Goal: Book appointment/travel/reservation

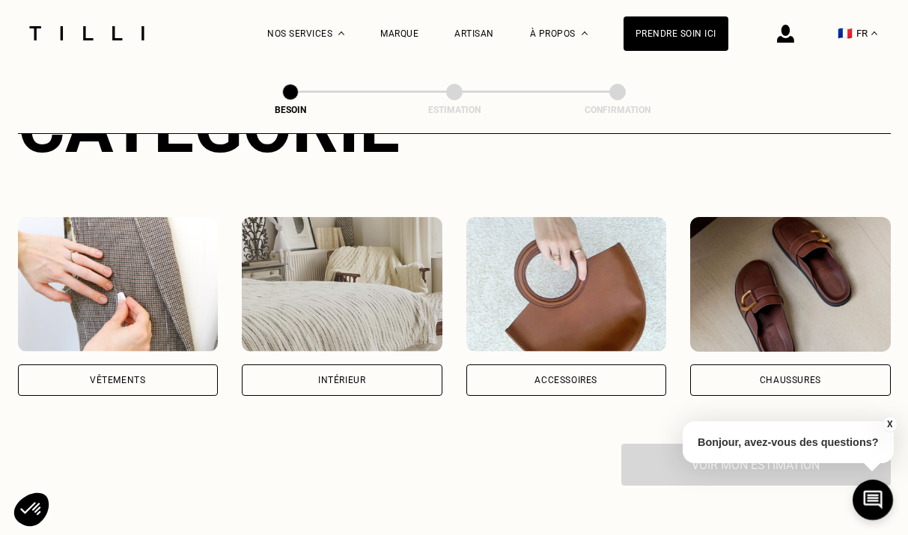
scroll to position [225, 0]
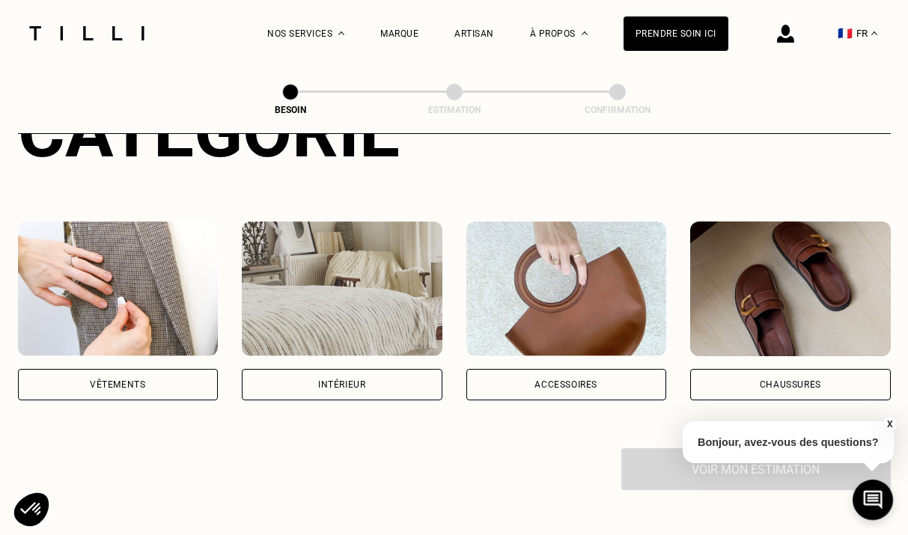
click at [320, 380] on div "Intérieur" at bounding box center [341, 384] width 47 height 9
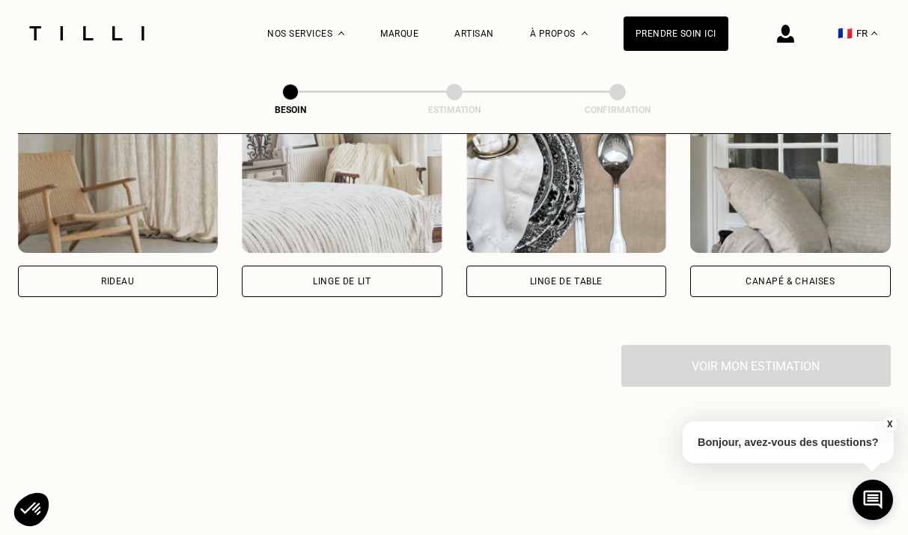
scroll to position [737, 0]
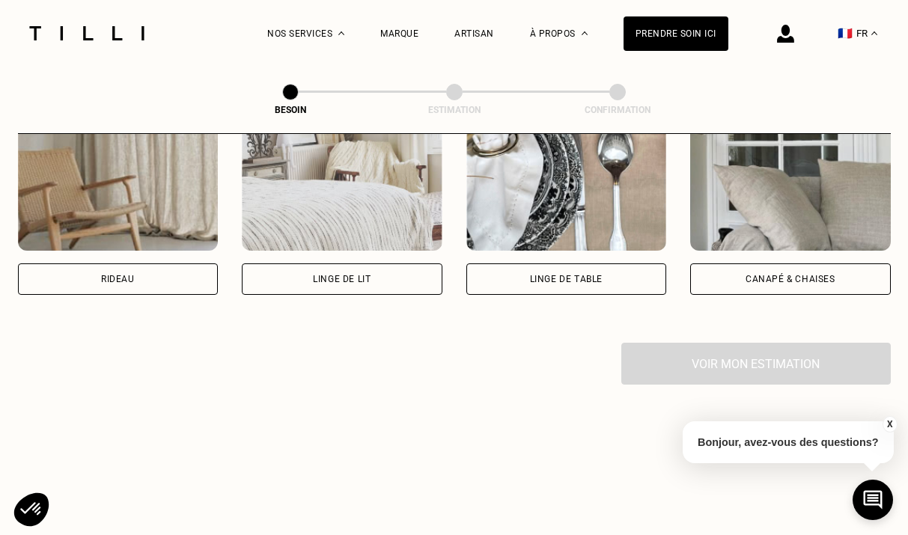
click at [175, 269] on div "Rideau" at bounding box center [118, 279] width 201 height 31
select select "FR"
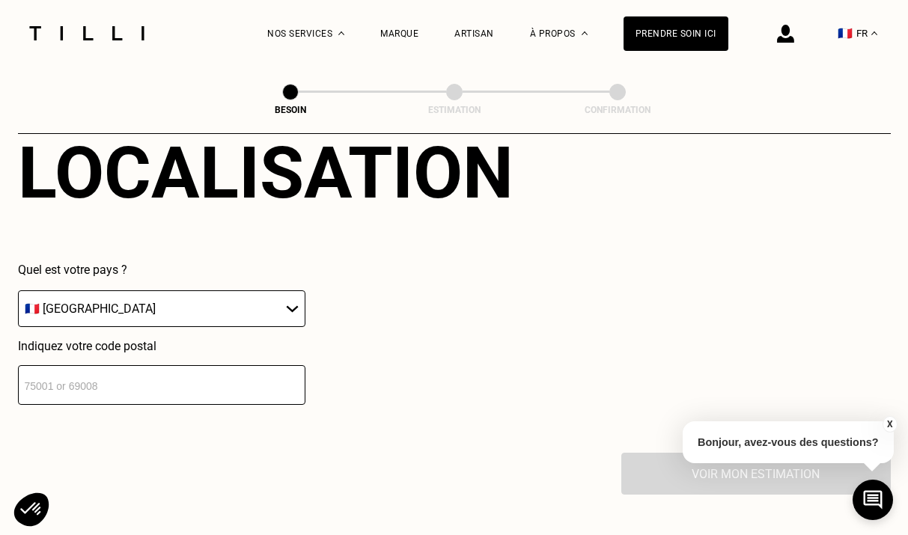
scroll to position [1000, 0]
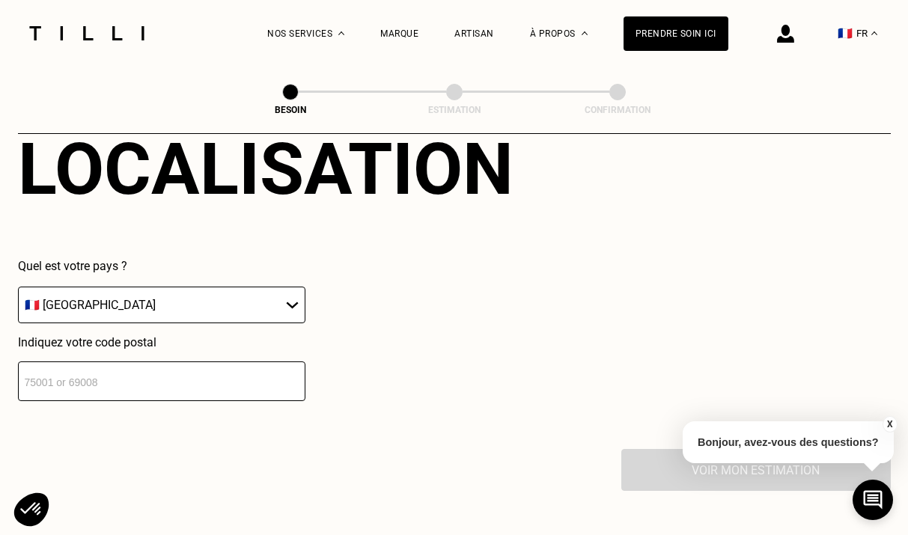
click at [107, 377] on input "number" at bounding box center [162, 382] width 288 height 40
type input "67000"
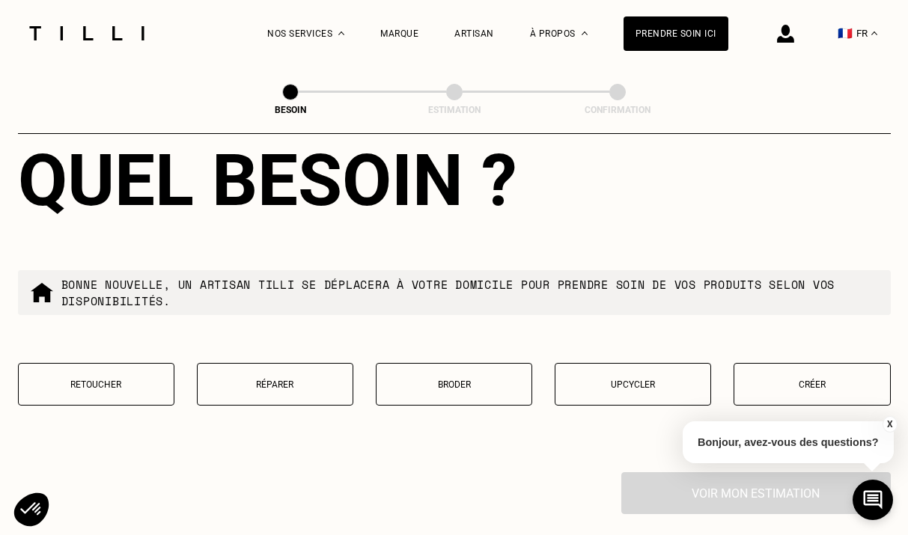
scroll to position [1358, 0]
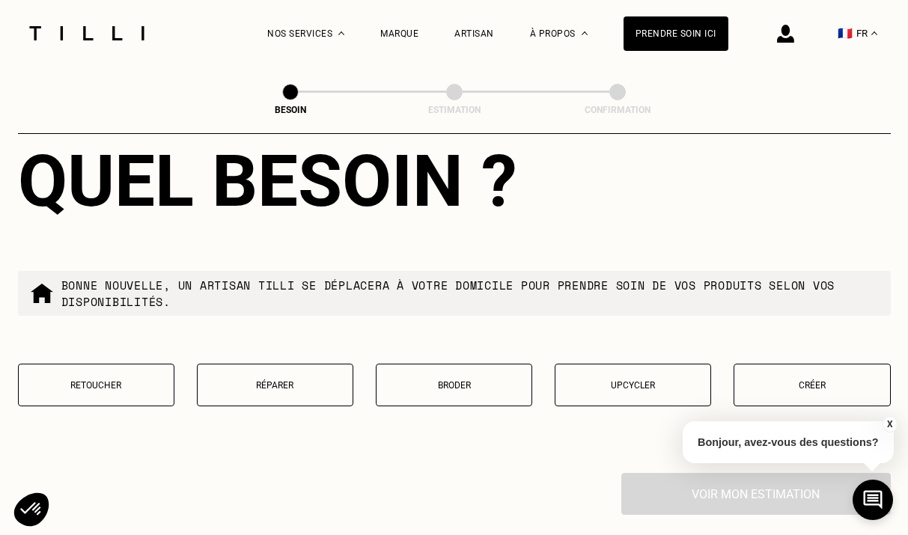
click at [143, 380] on p "Retoucher" at bounding box center [96, 385] width 140 height 10
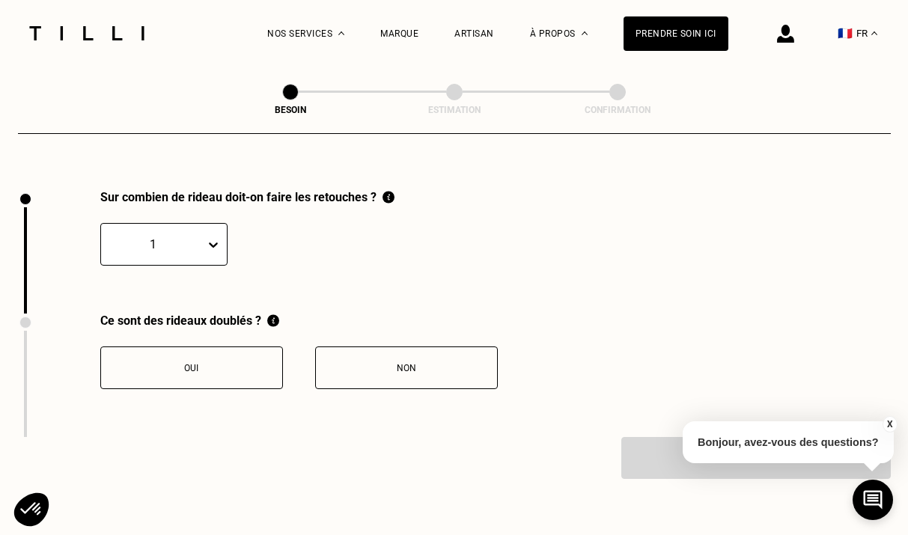
scroll to position [1647, 0]
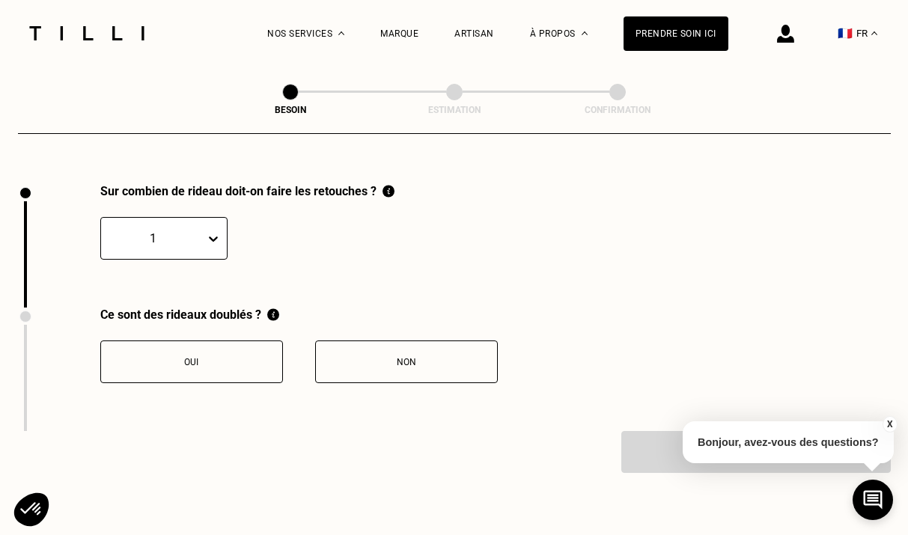
click at [212, 231] on icon at bounding box center [213, 238] width 15 height 15
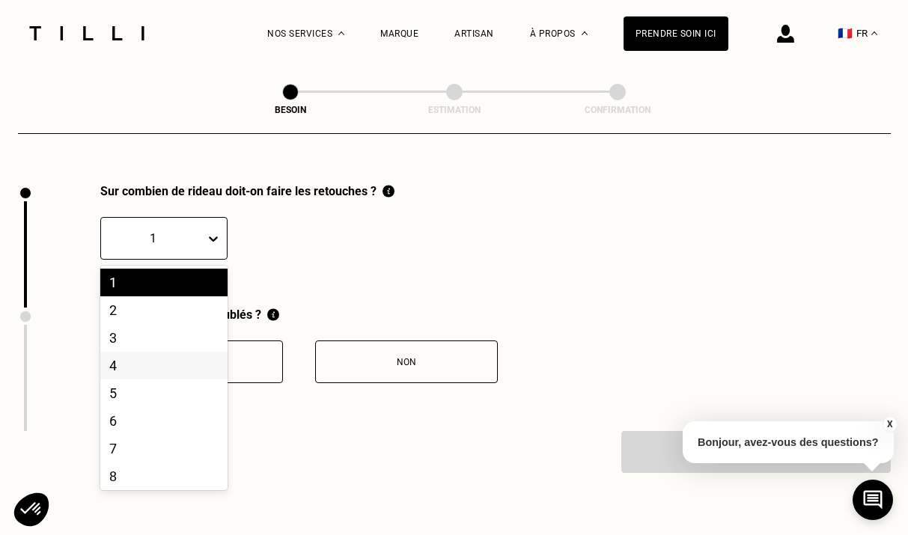
click at [158, 352] on div "4" at bounding box center [163, 366] width 127 height 28
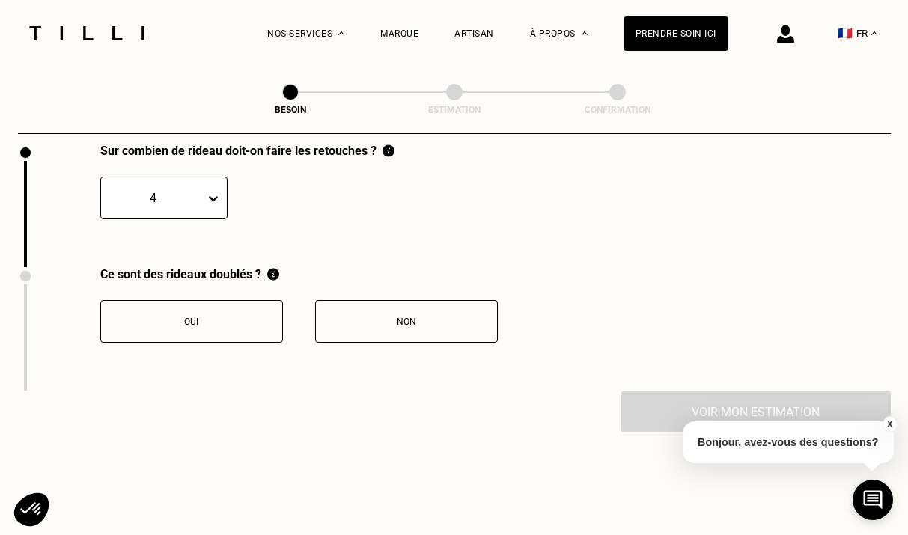
scroll to position [1684, 0]
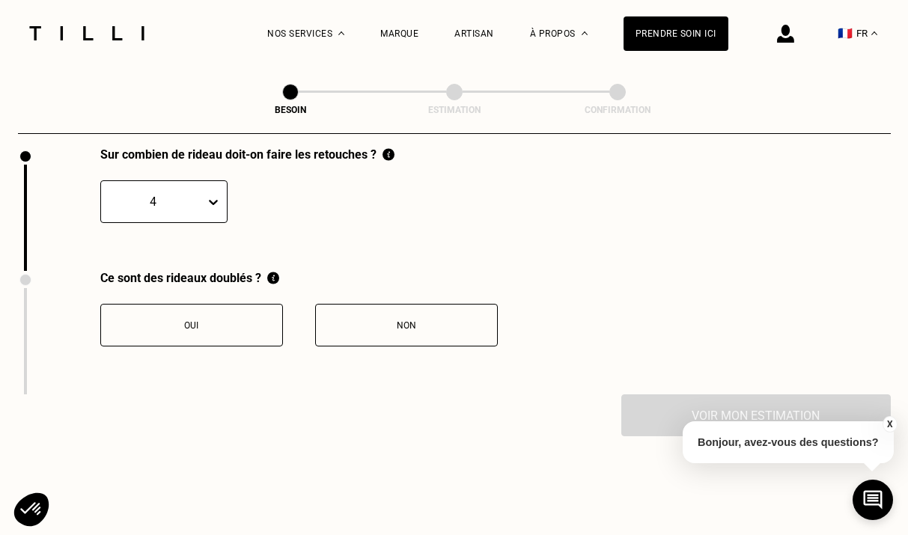
click at [379, 318] on button "Non" at bounding box center [406, 325] width 183 height 43
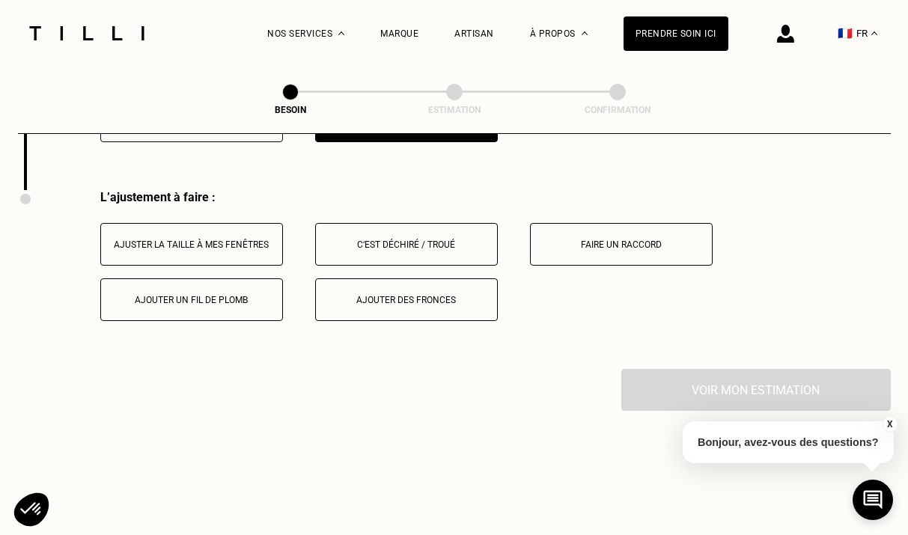
scroll to position [1894, 0]
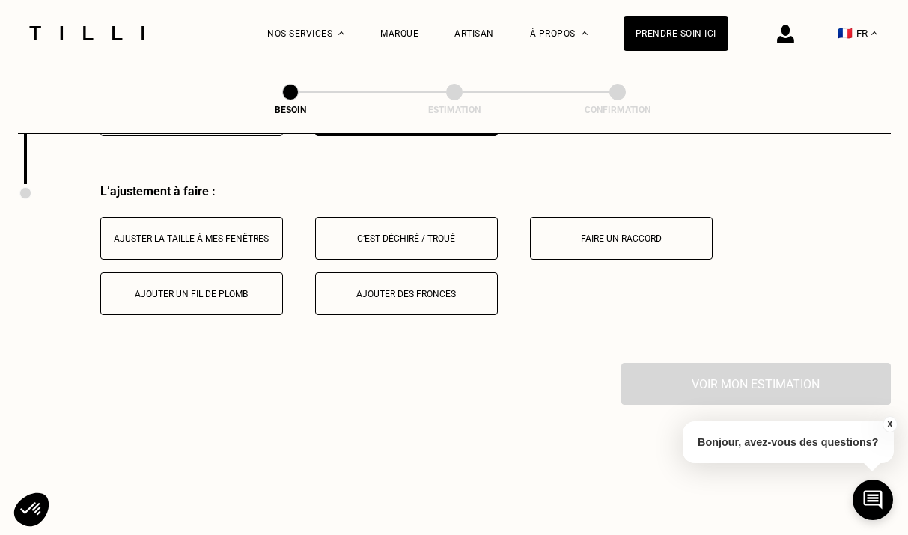
click at [232, 234] on div "Ajuster la taille à mes fenêtres" at bounding box center [192, 239] width 166 height 10
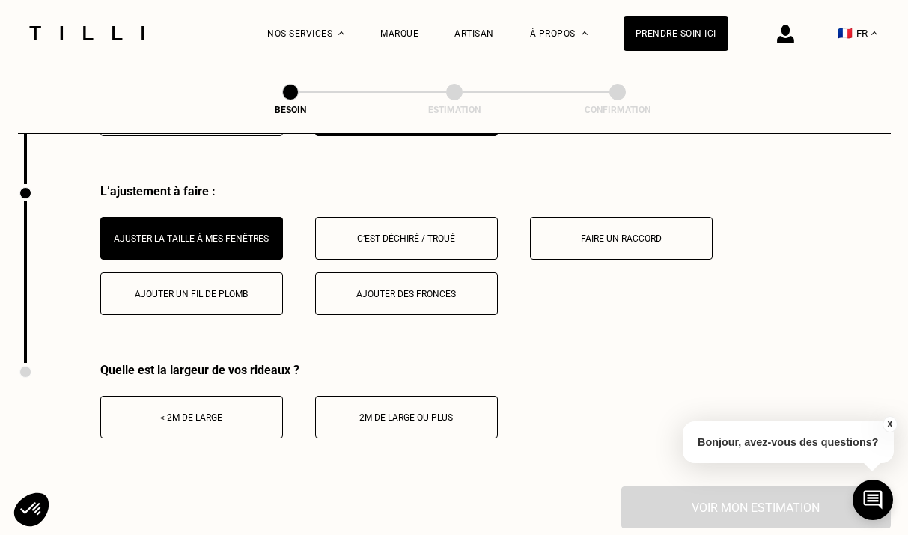
click at [242, 413] on div "< 2m de large" at bounding box center [192, 418] width 166 height 10
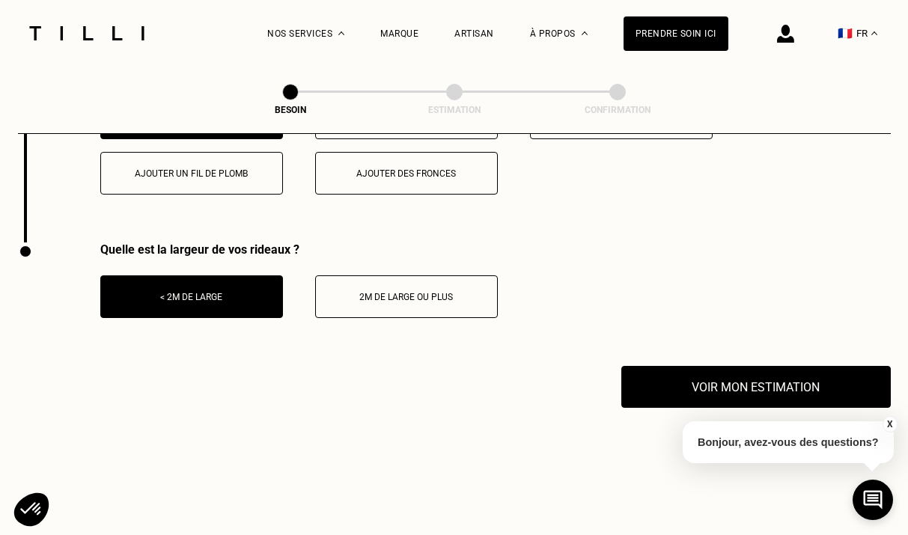
scroll to position [2017, 0]
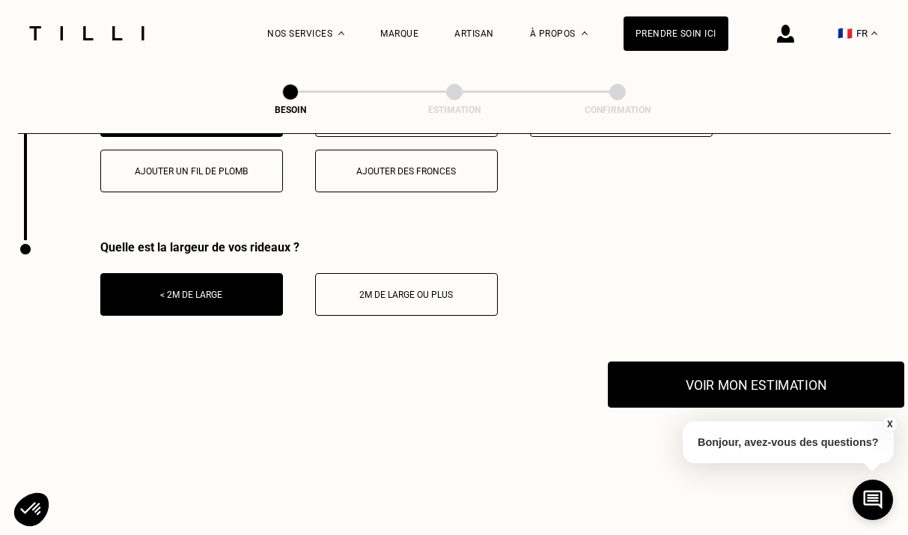
click at [639, 370] on button "Voir mon estimation" at bounding box center [756, 385] width 297 height 46
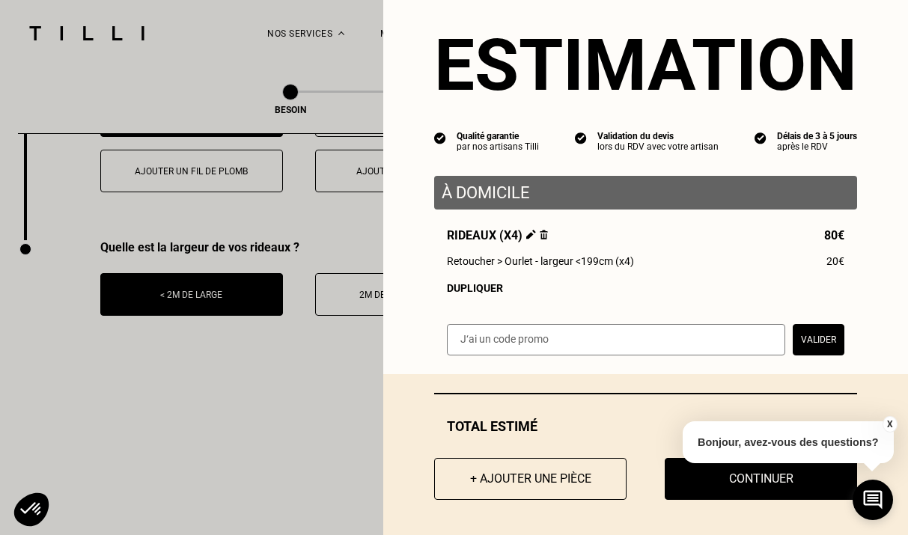
scroll to position [28, 0]
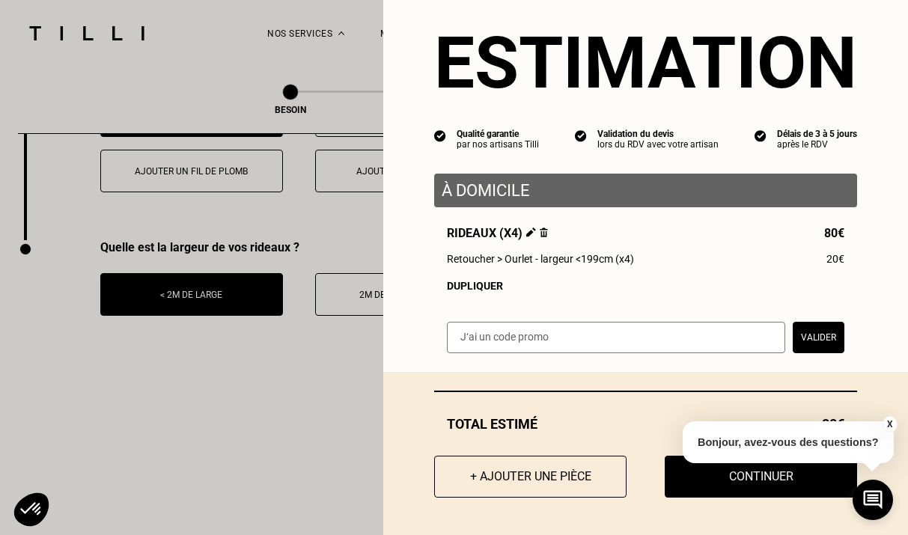
click at [891, 423] on button "X" at bounding box center [889, 424] width 15 height 16
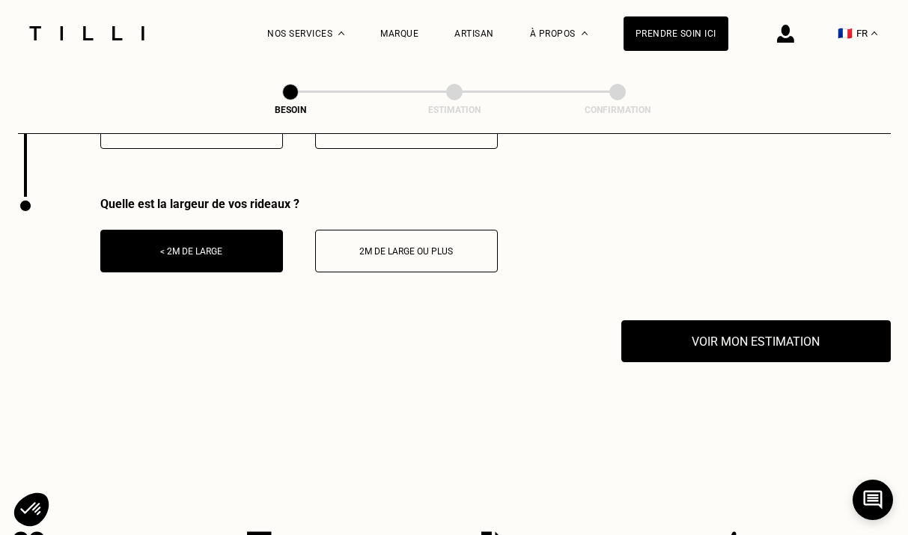
scroll to position [2060, 0]
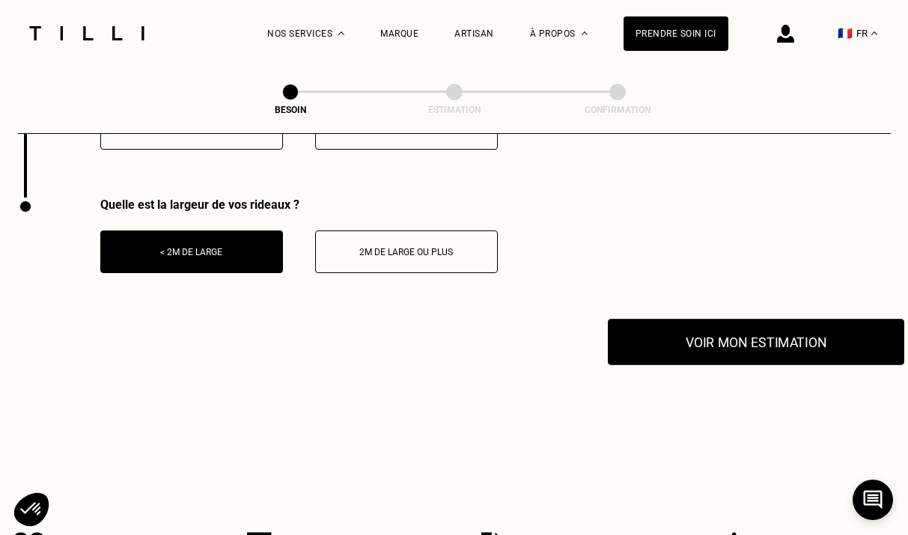
click at [764, 322] on button "Voir mon estimation" at bounding box center [756, 342] width 297 height 46
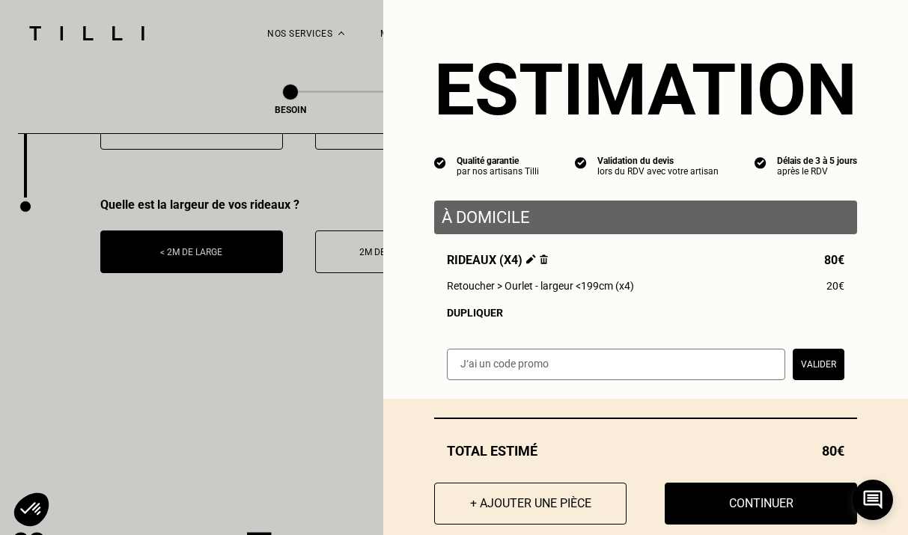
click at [630, 362] on input "text" at bounding box center [616, 364] width 338 height 31
type input "TILLIpae6qmV"
click at [828, 362] on button "Valider" at bounding box center [819, 364] width 52 height 31
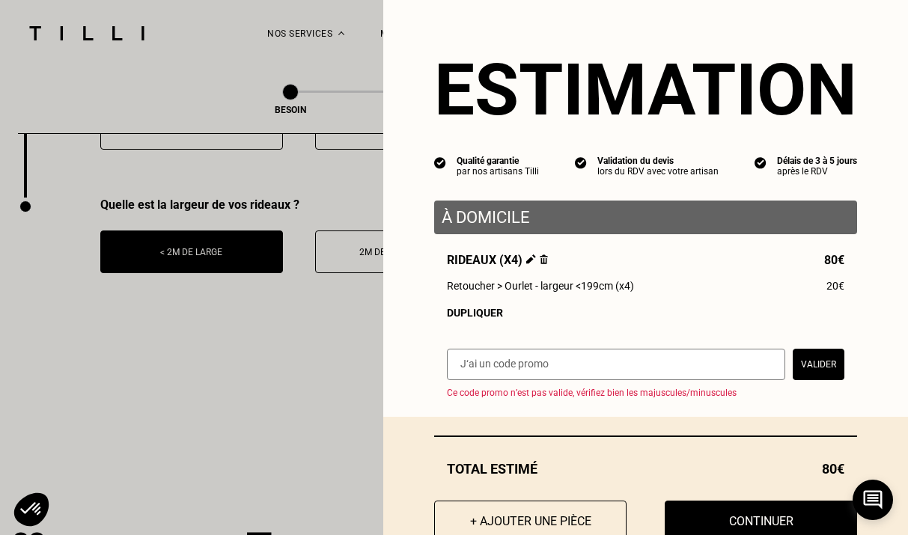
click at [486, 371] on input "text" at bounding box center [616, 364] width 338 height 31
type input "TILLIpTX5nwM"
click at [810, 377] on button "Valider" at bounding box center [819, 364] width 52 height 31
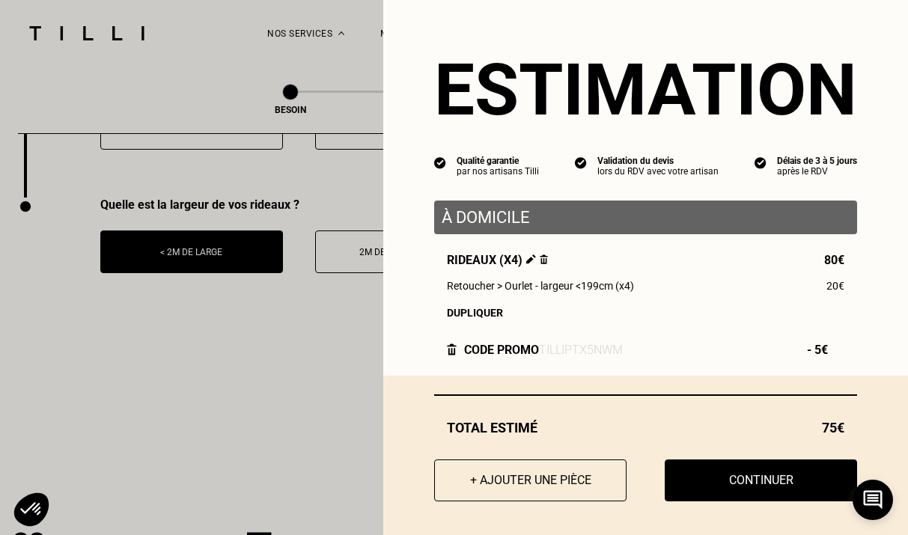
scroll to position [4, 0]
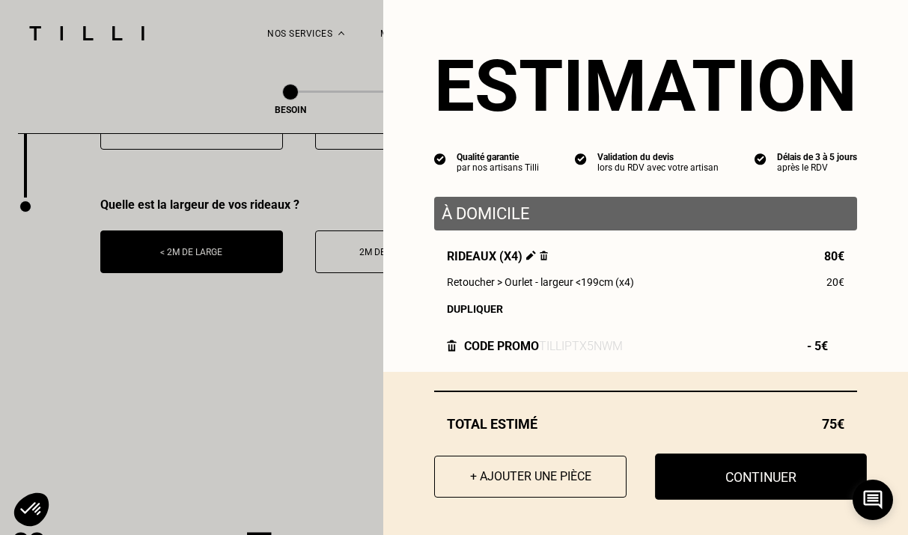
click at [734, 483] on button "Continuer" at bounding box center [761, 477] width 212 height 46
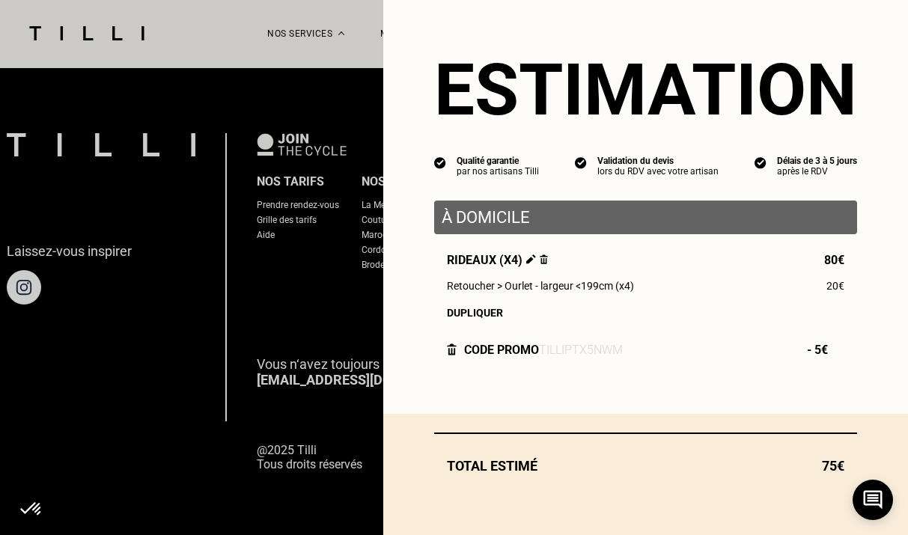
scroll to position [0, 0]
select select "FR"
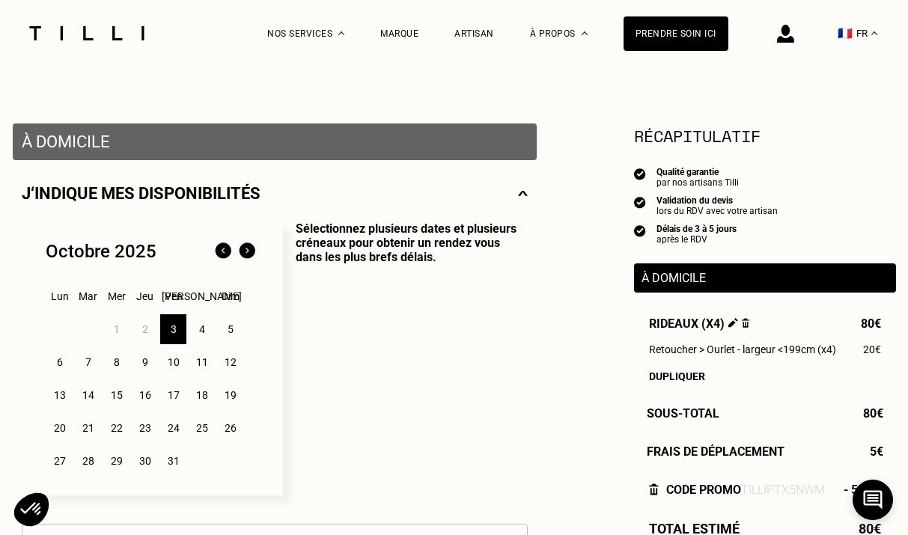
scroll to position [238, 0]
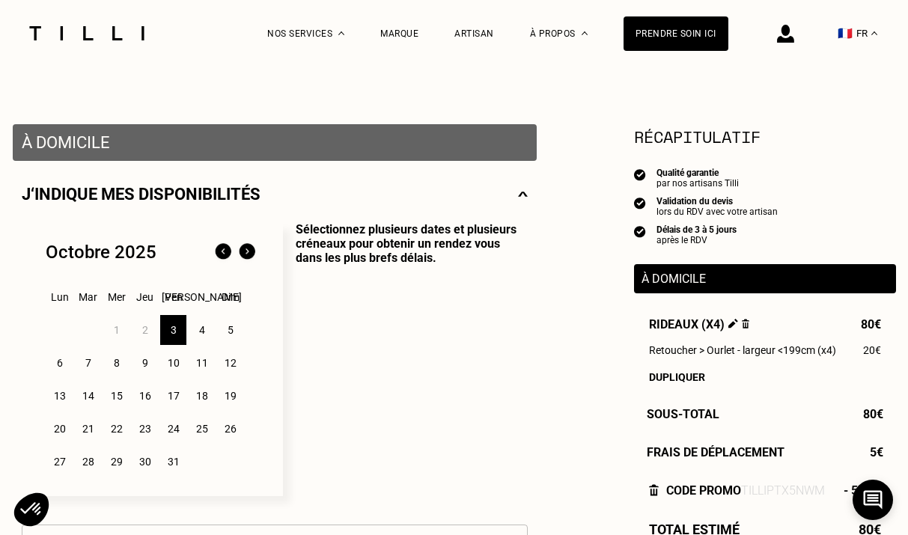
click at [197, 332] on div "4" at bounding box center [202, 330] width 26 height 30
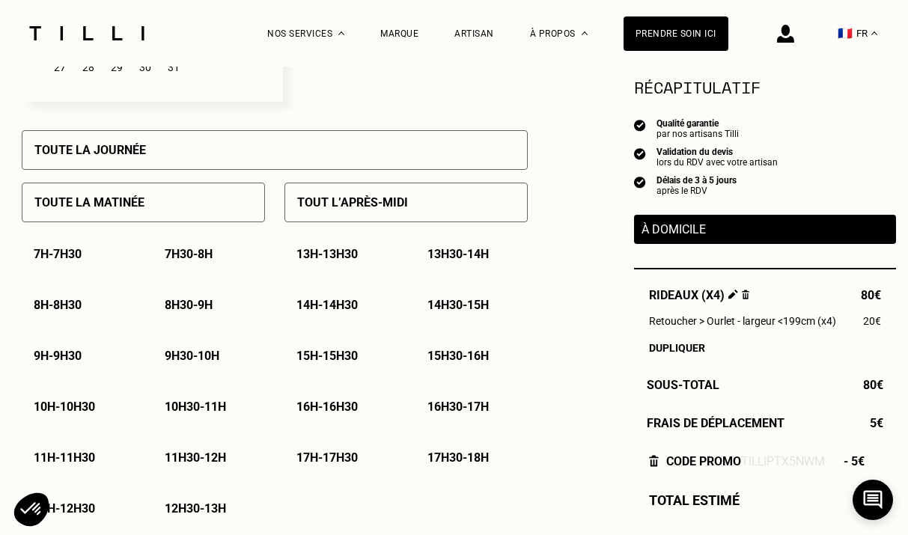
scroll to position [633, 0]
click at [70, 358] on p "9h - 9h30" at bounding box center [58, 355] width 48 height 14
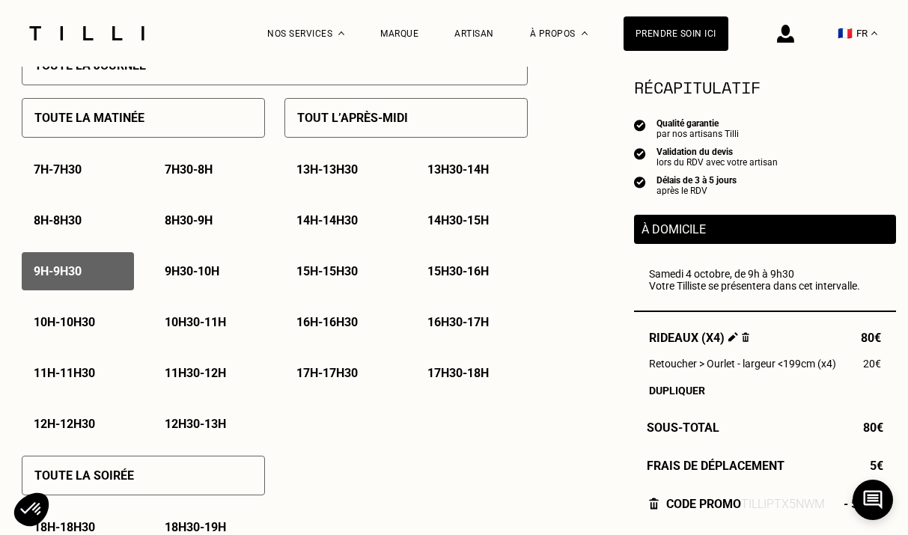
scroll to position [714, 0]
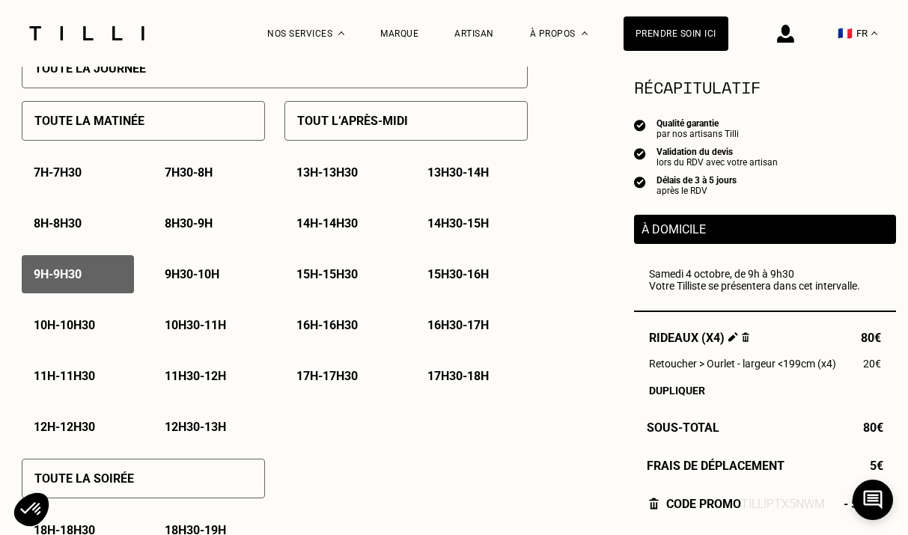
click at [196, 129] on div "Toute la matinée" at bounding box center [143, 121] width 243 height 40
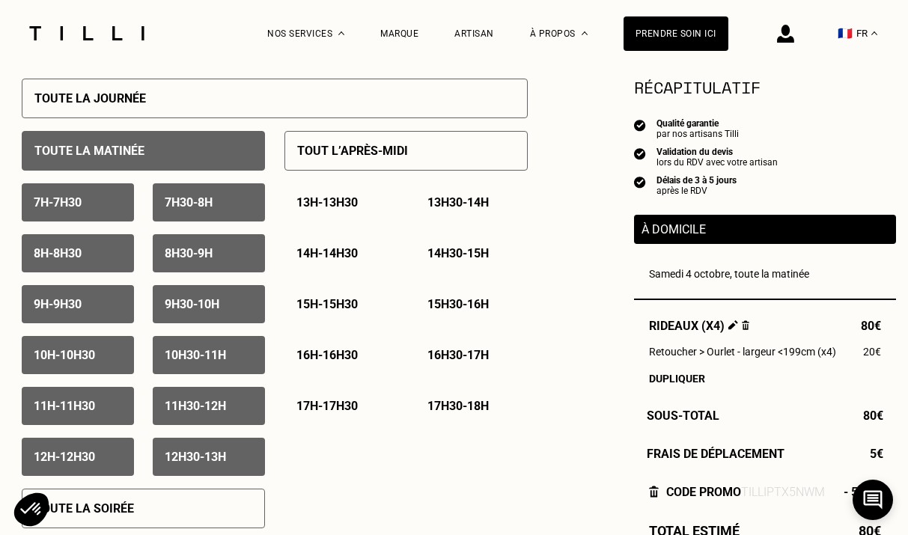
scroll to position [683, 0]
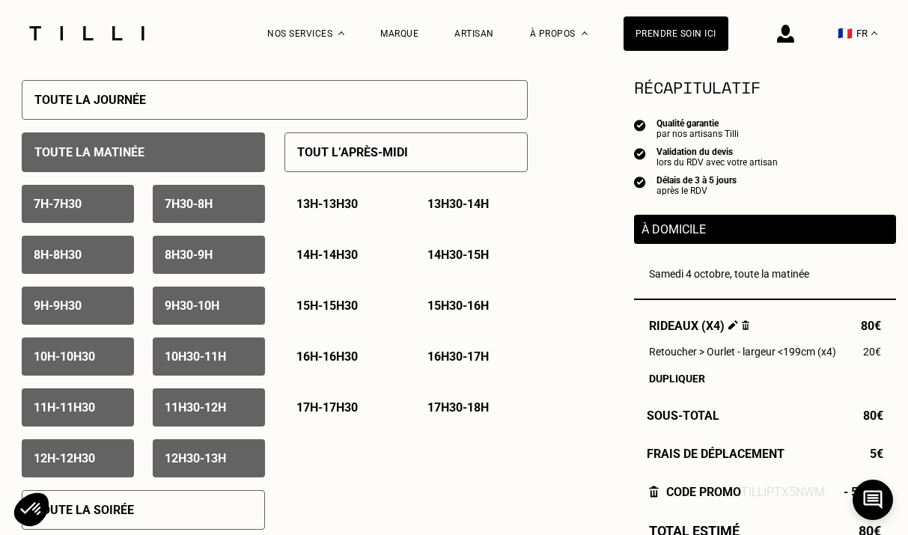
click at [101, 302] on div "9h - 9h30" at bounding box center [78, 306] width 112 height 38
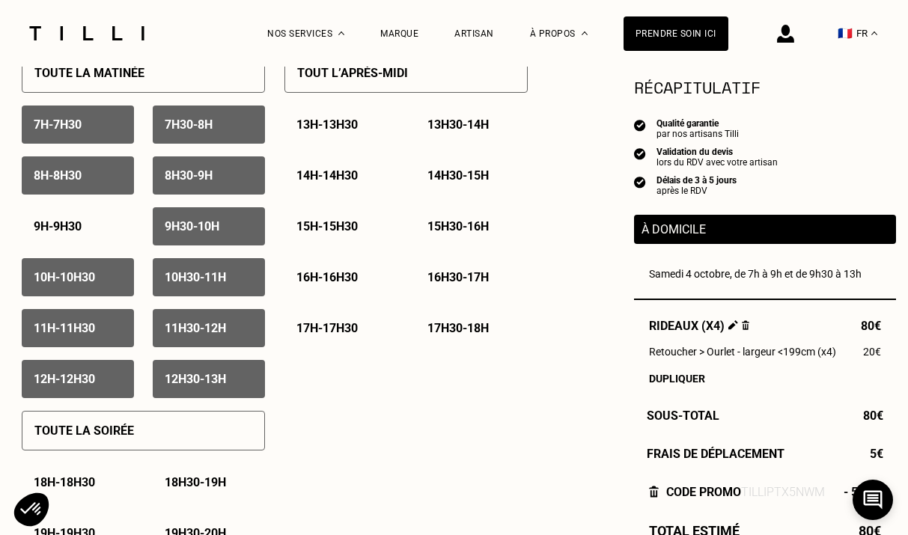
scroll to position [731, 0]
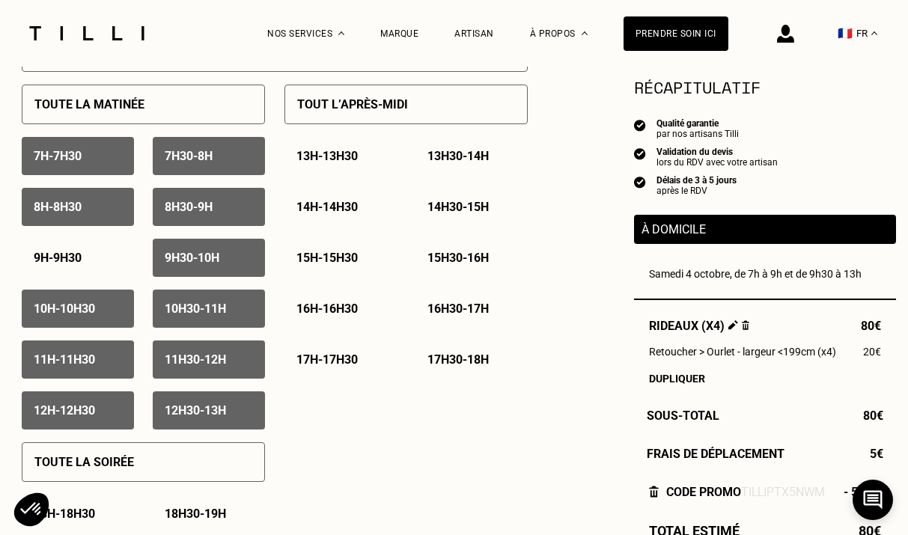
click at [101, 254] on div "9h - 9h30" at bounding box center [78, 258] width 112 height 38
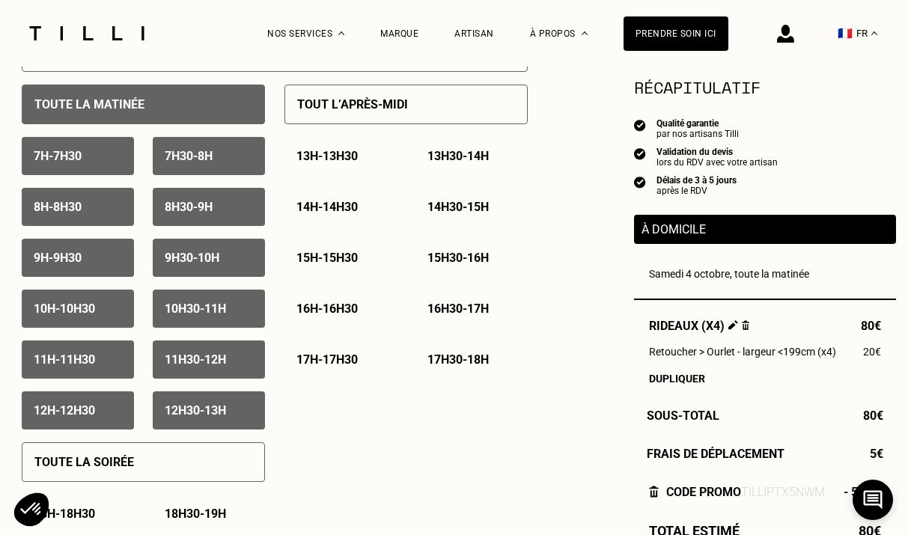
click at [160, 106] on div "Toute la matinée" at bounding box center [143, 105] width 243 height 40
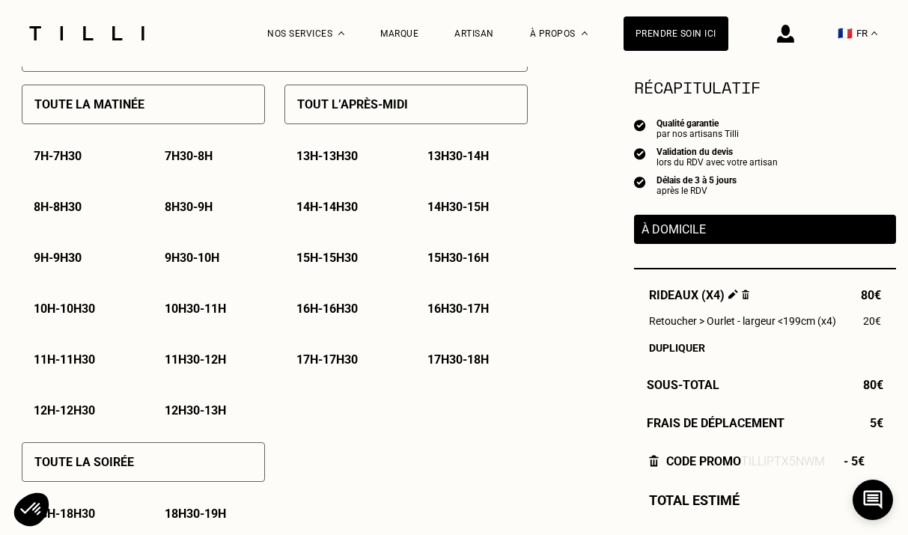
click at [75, 261] on p "9h - 9h30" at bounding box center [58, 258] width 48 height 14
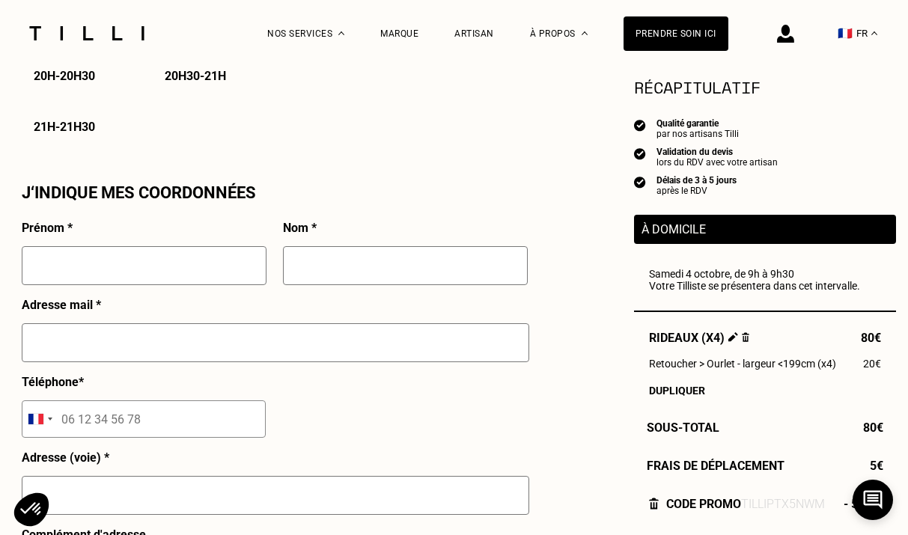
scroll to position [1270, 0]
click at [170, 257] on input "text" at bounding box center [144, 266] width 245 height 39
type input "Alexia"
type input "BERREBY"
type input "[EMAIL_ADDRESS][DOMAIN_NAME]"
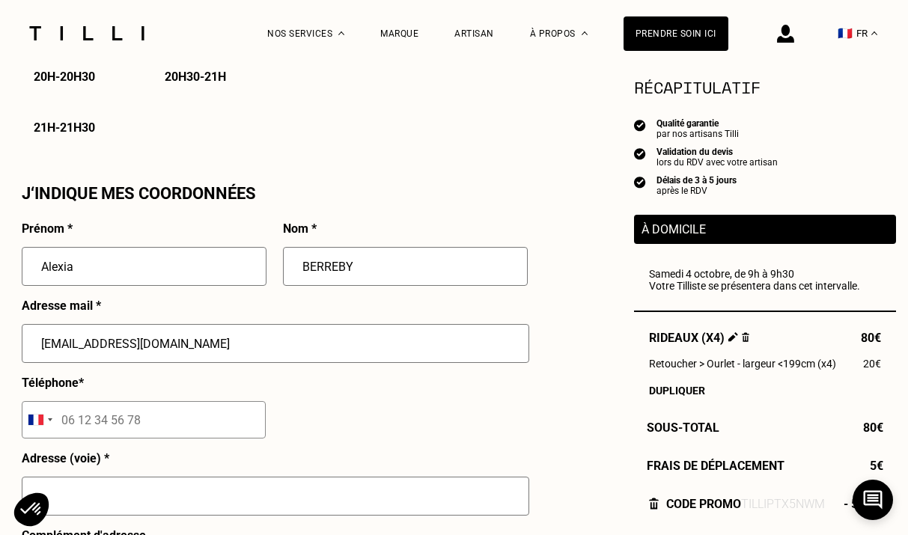
type input "06 29 19 60 03"
type input "[STREET_ADDRESS]"
type input "75014"
type input "[GEOGRAPHIC_DATA] 14"
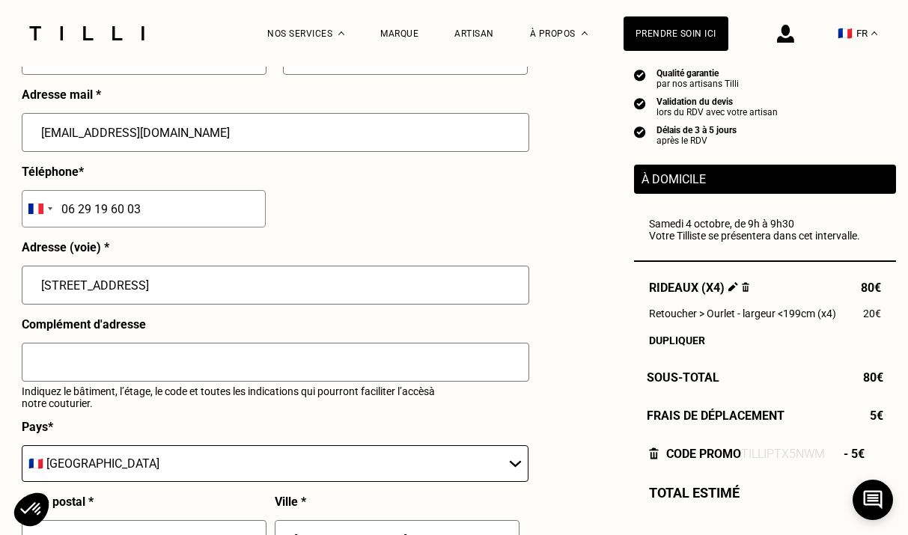
drag, startPoint x: 169, startPoint y: 286, endPoint x: -18, endPoint y: 275, distance: 187.5
click at [0, 275] on html "La Méthode Retoucherie Maroquinerie Broderie Cordonnerie Nos prix Nos services …" at bounding box center [454, 35] width 908 height 3032
type input "[STREET_ADDRESS]"
click at [322, 234] on div "Prénom * [PERSON_NAME] * BERREBY Adresse mail * [EMAIL_ADDRESS][DOMAIN_NAME] Té…" at bounding box center [275, 322] width 506 height 624
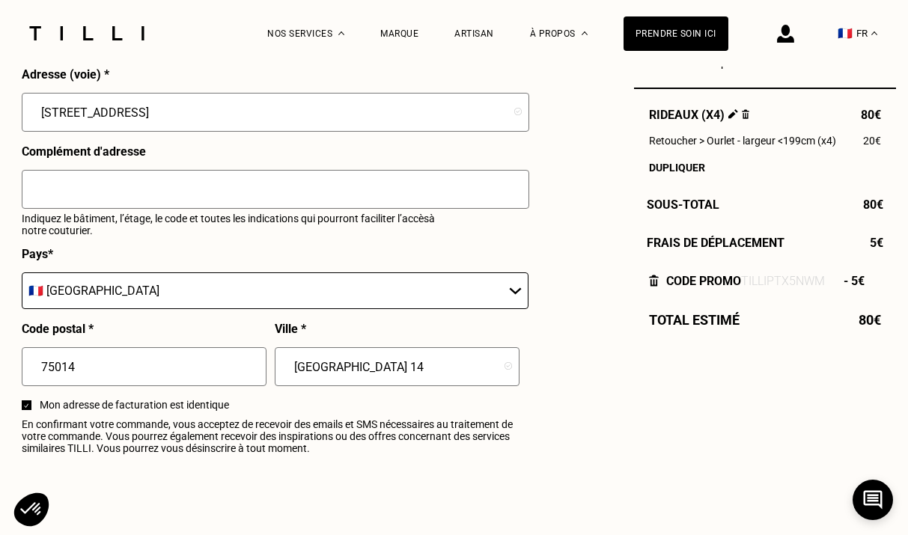
scroll to position [1655, 0]
drag, startPoint x: 81, startPoint y: 368, endPoint x: 12, endPoint y: 367, distance: 68.9
type input "67"
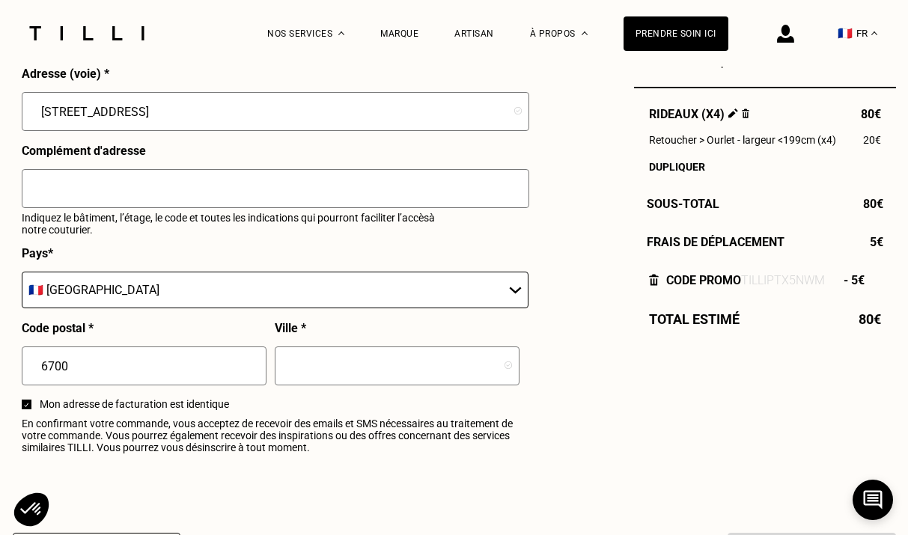
type input "67000"
type input "[GEOGRAPHIC_DATA]"
type input "67000"
click at [379, 422] on span "En confirmant votre commande, vous acceptez de recevoir des emails et SMS néces…" at bounding box center [275, 436] width 506 height 36
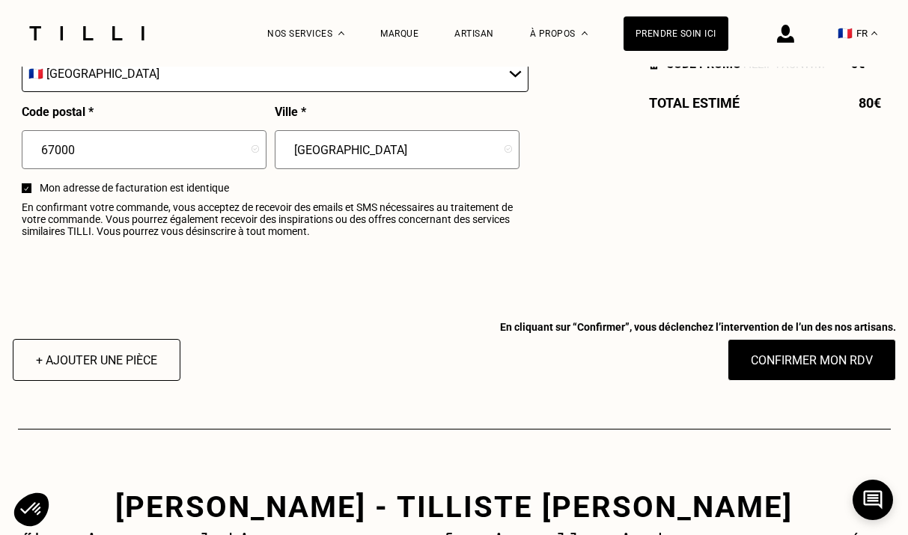
scroll to position [1873, 0]
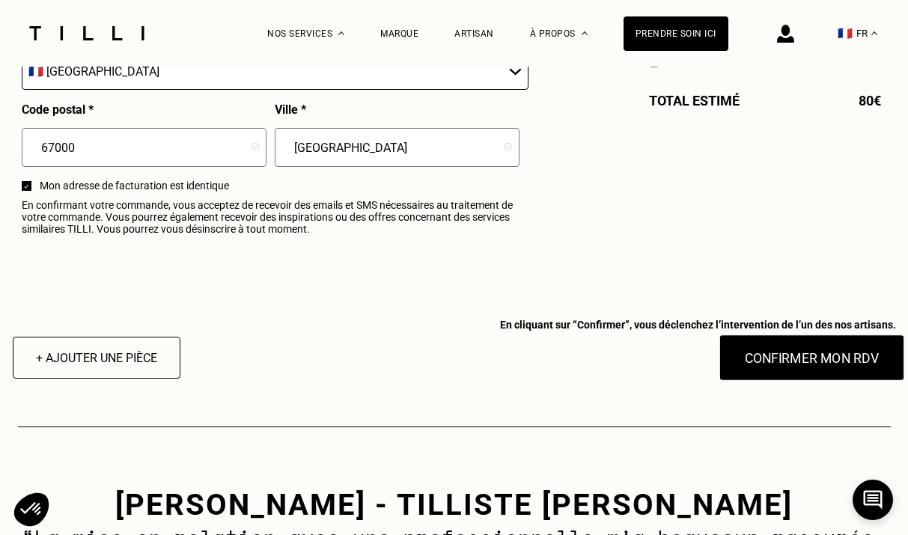
click at [776, 356] on button "Confirmer mon RDV" at bounding box center [812, 358] width 186 height 46
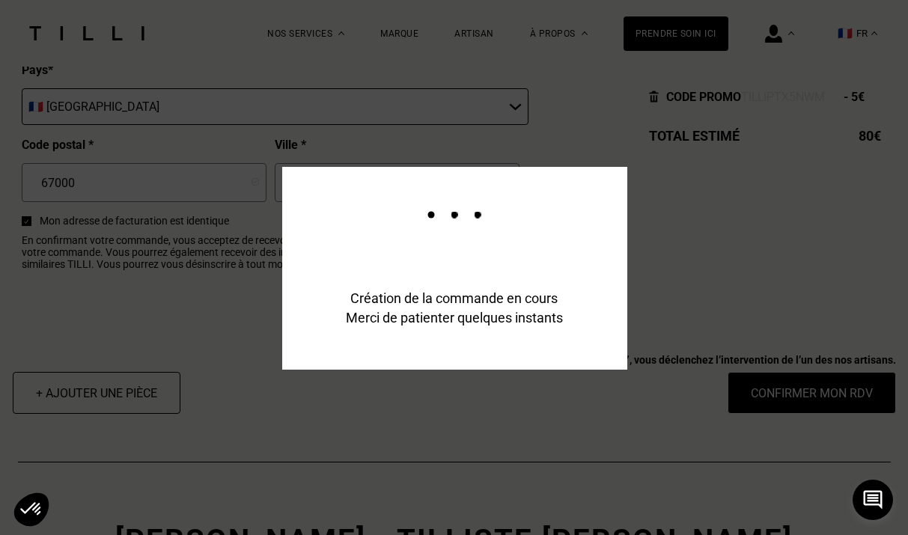
scroll to position [1909, 0]
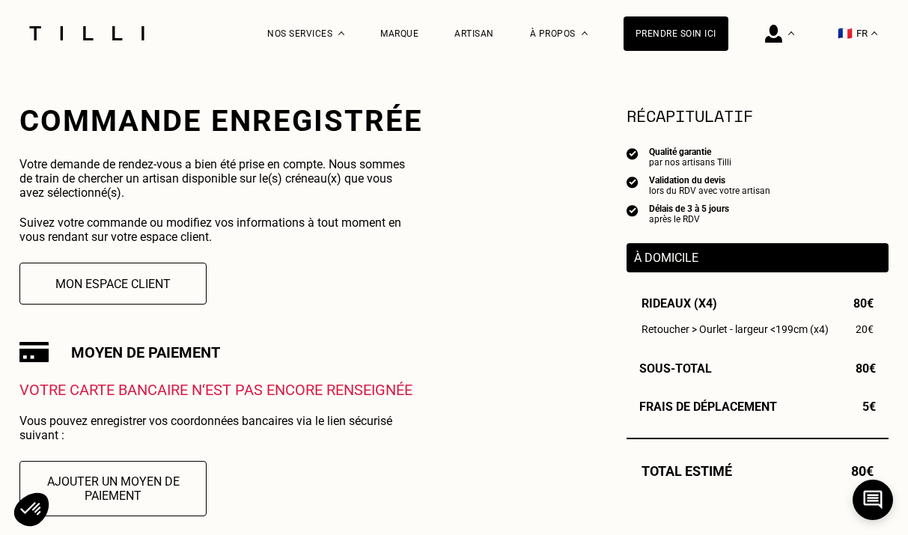
scroll to position [252, 0]
